Goal: Transaction & Acquisition: Obtain resource

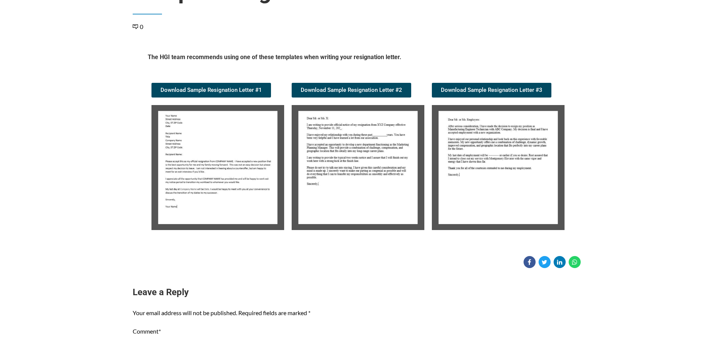
scroll to position [75, 0]
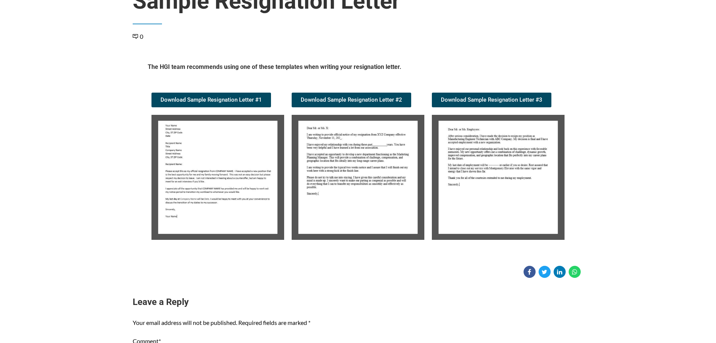
click at [213, 220] on img at bounding box center [218, 177] width 133 height 125
click at [215, 137] on img at bounding box center [218, 177] width 133 height 125
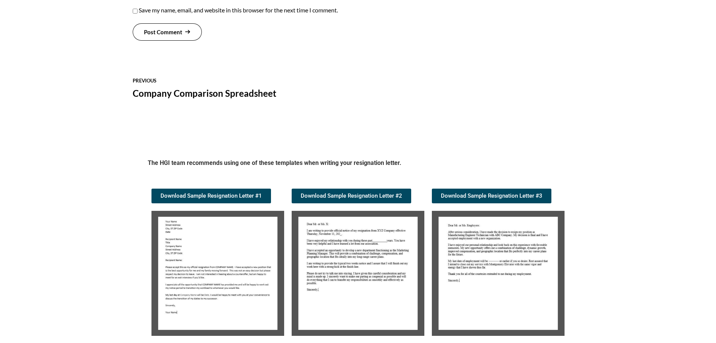
scroll to position [660, 0]
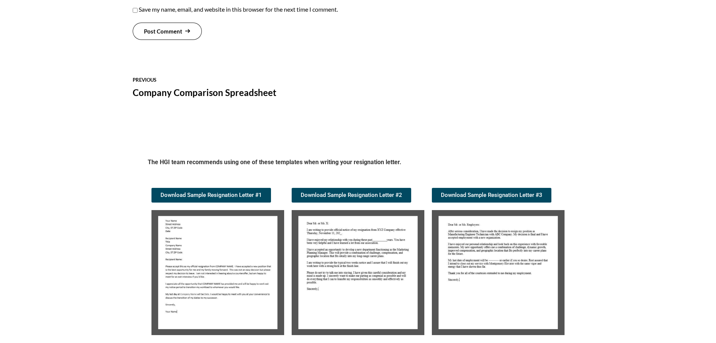
click at [252, 271] on img at bounding box center [218, 272] width 133 height 125
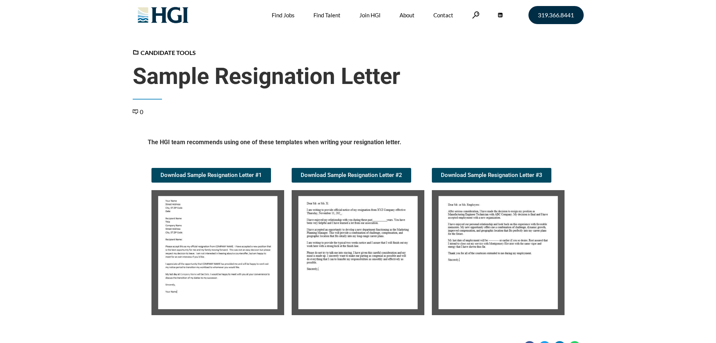
click at [233, 259] on img at bounding box center [218, 252] width 133 height 125
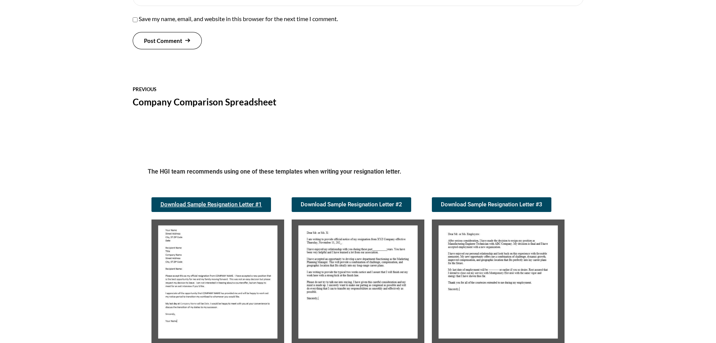
scroll to position [660, 0]
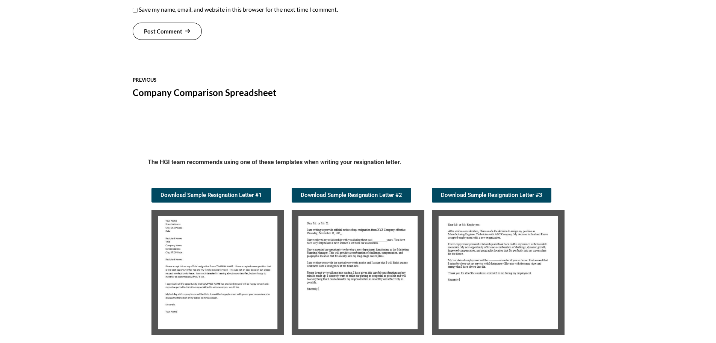
click at [237, 264] on img at bounding box center [218, 272] width 133 height 125
click at [215, 199] on link "Download Sample Resignation Letter #1" at bounding box center [212, 195] width 120 height 15
click at [187, 305] on img at bounding box center [218, 272] width 133 height 125
